Goal: Information Seeking & Learning: Learn about a topic

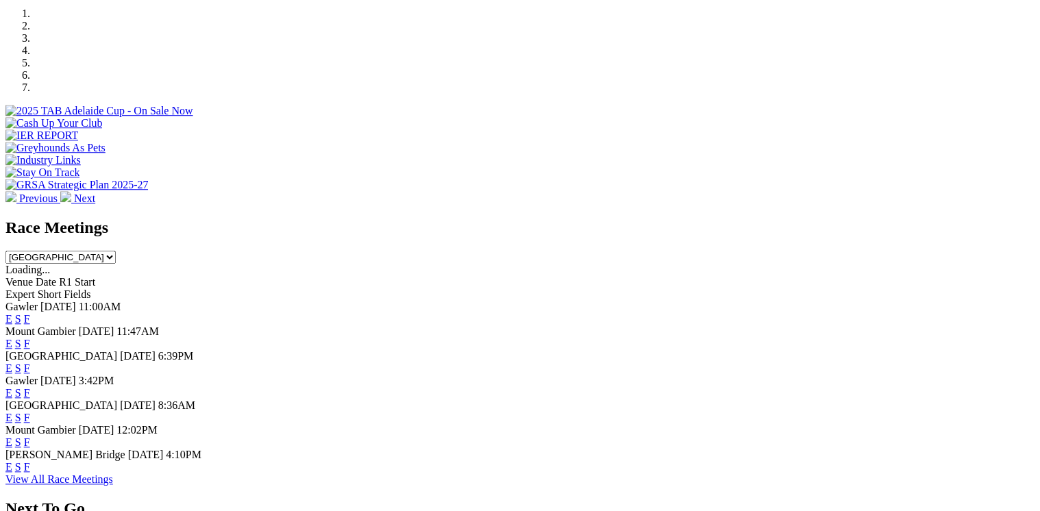
scroll to position [439, 0]
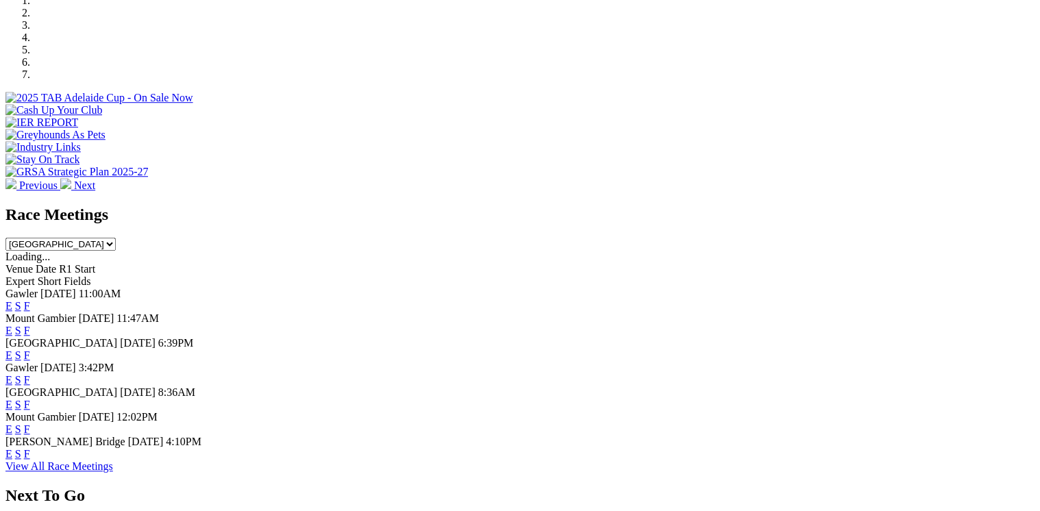
click at [30, 426] on link "F" at bounding box center [27, 429] width 6 height 12
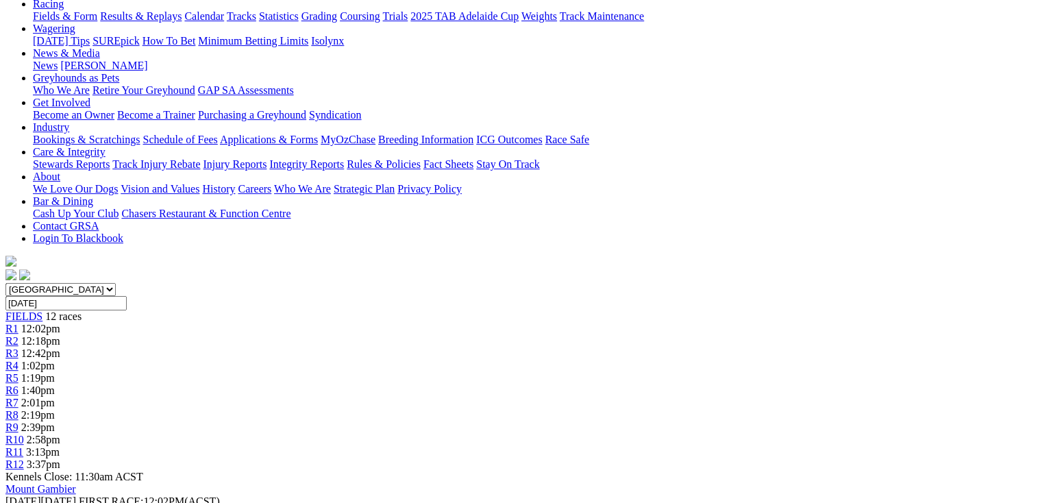
scroll to position [164, 0]
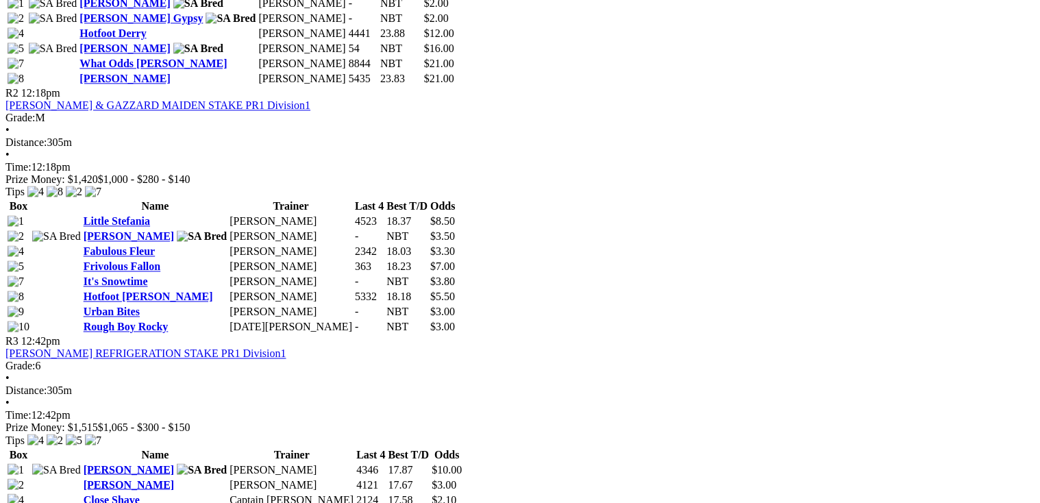
scroll to position [877, 0]
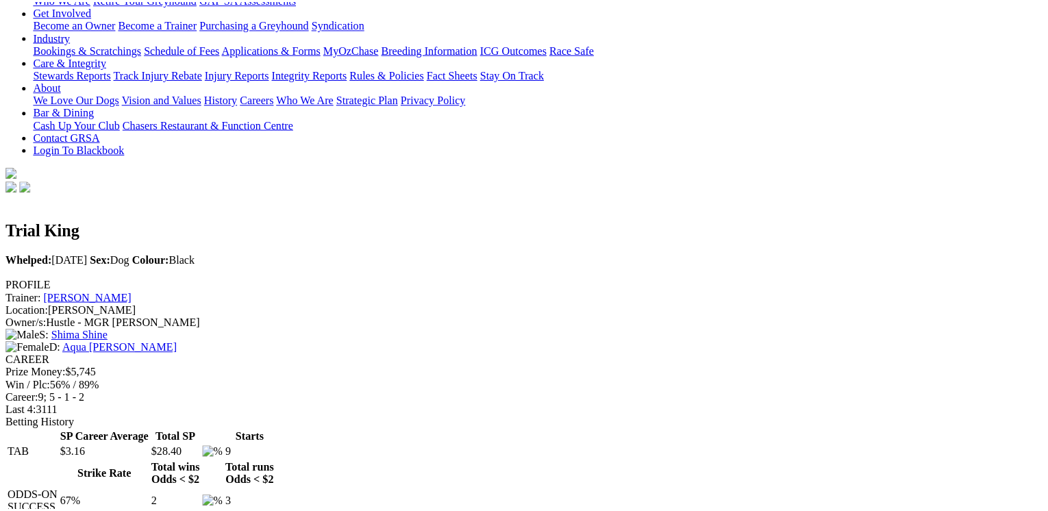
scroll to position [274, 0]
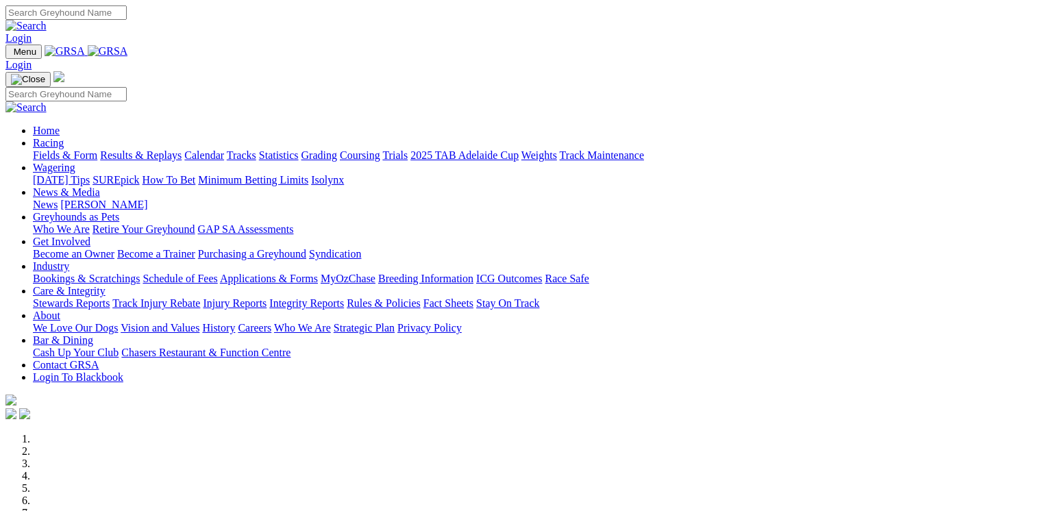
scroll to position [548, 0]
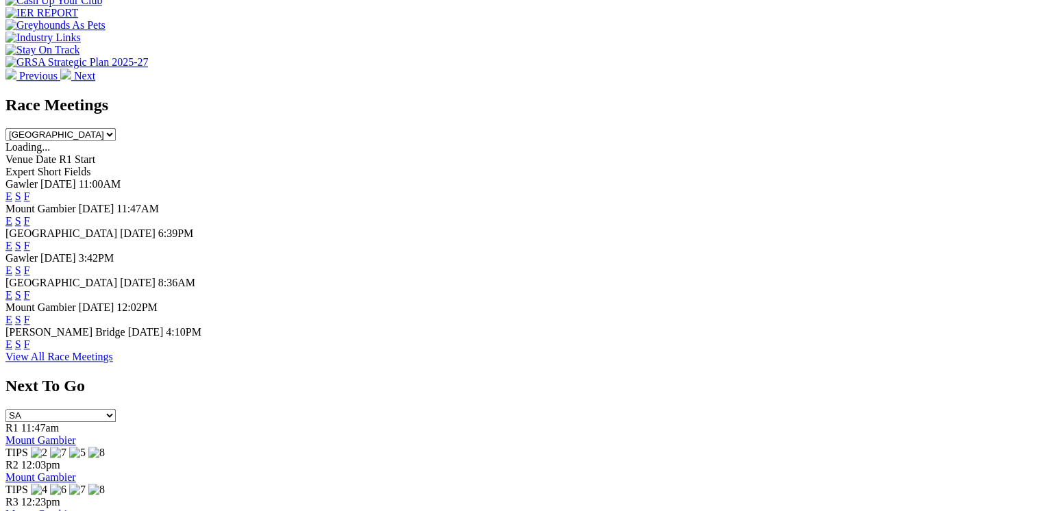
click at [30, 350] on link "F" at bounding box center [27, 344] width 6 height 12
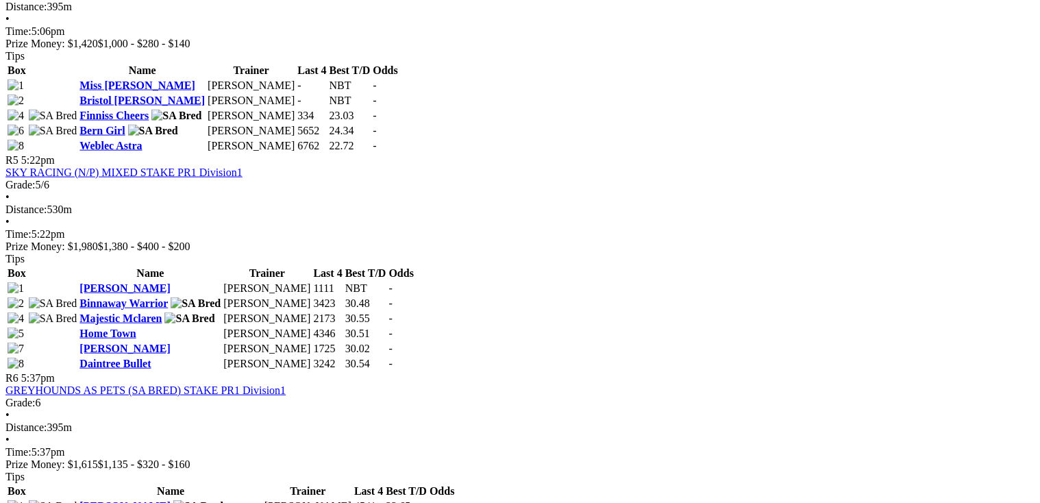
scroll to position [1590, 0]
